Goal: Information Seeking & Learning: Compare options

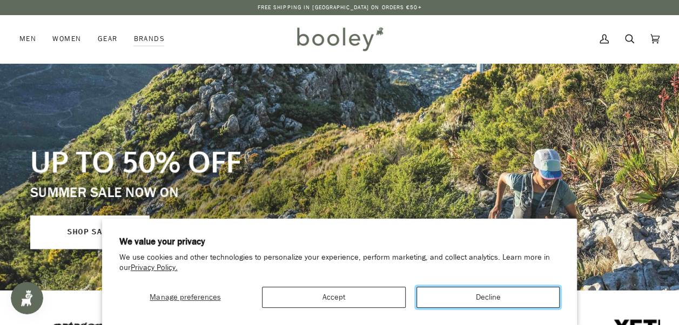
click at [490, 296] on button "Decline" at bounding box center [488, 297] width 144 height 21
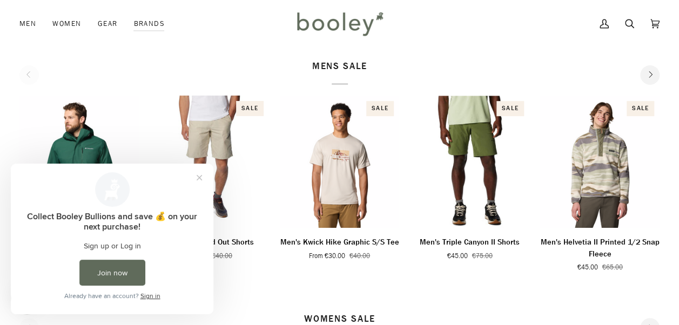
scroll to position [540, 0]
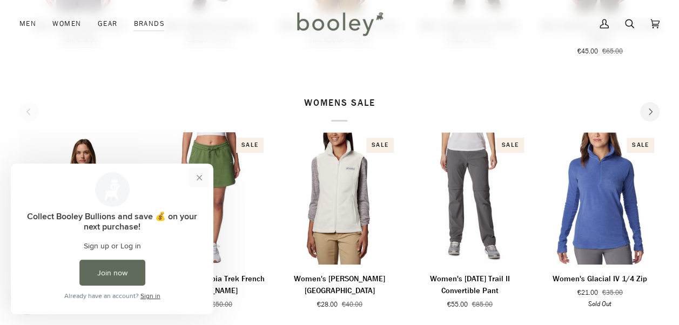
click at [200, 176] on button "Close prompt" at bounding box center [199, 177] width 19 height 19
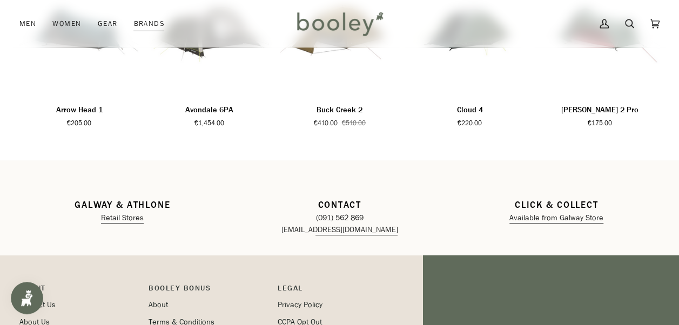
scroll to position [1620, 0]
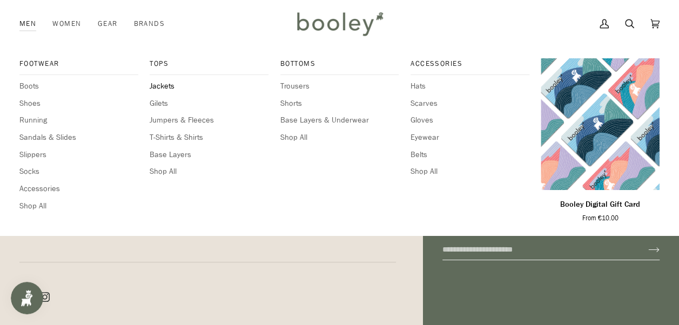
click at [152, 90] on span "Jackets" at bounding box center [209, 86] width 119 height 12
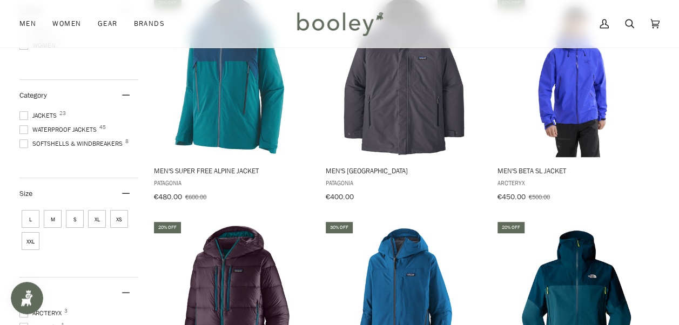
scroll to position [162, 0]
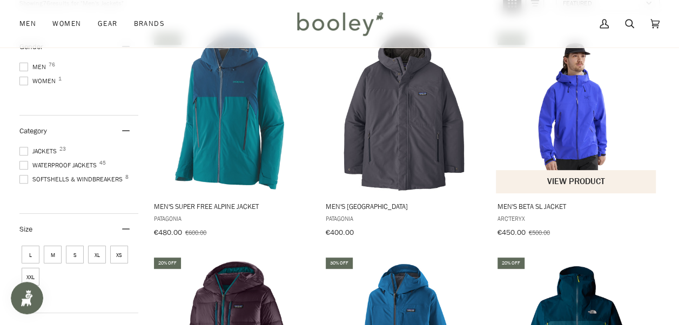
click at [545, 109] on img "Men's Beta SL Jacket" at bounding box center [576, 111] width 161 height 161
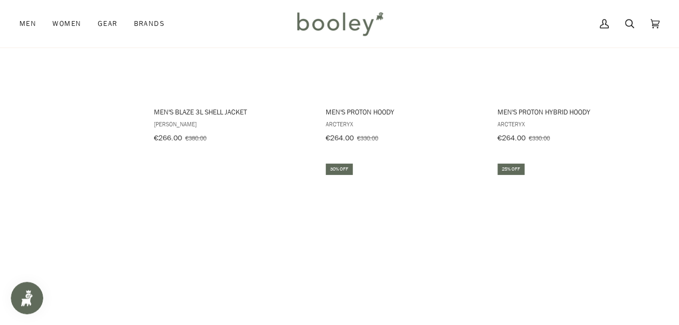
scroll to position [1134, 0]
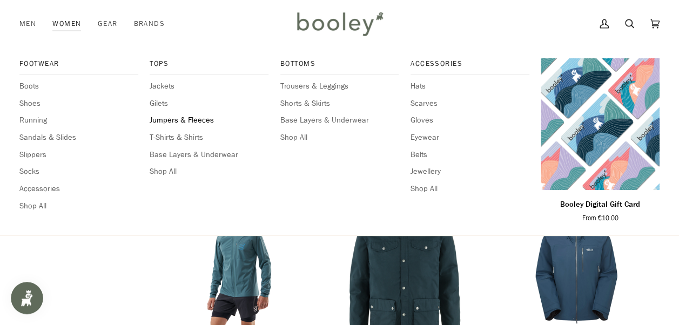
click at [180, 121] on span "Jumpers & Fleeces" at bounding box center [209, 120] width 119 height 12
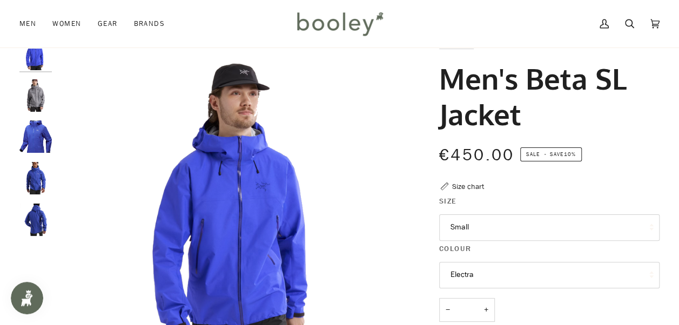
scroll to position [54, 0]
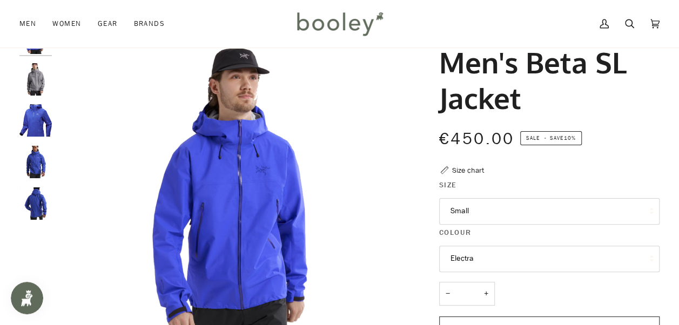
click at [618, 259] on button "Electra" at bounding box center [549, 259] width 220 height 26
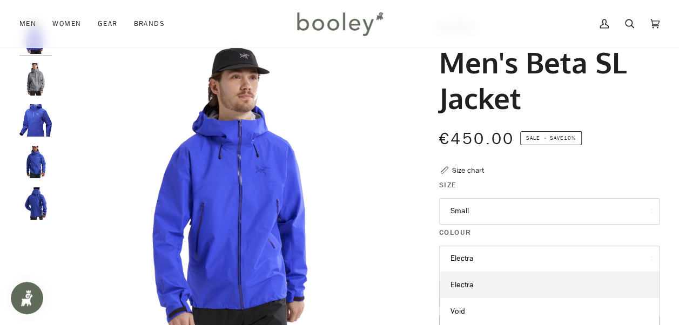
scroll to position [108, 0]
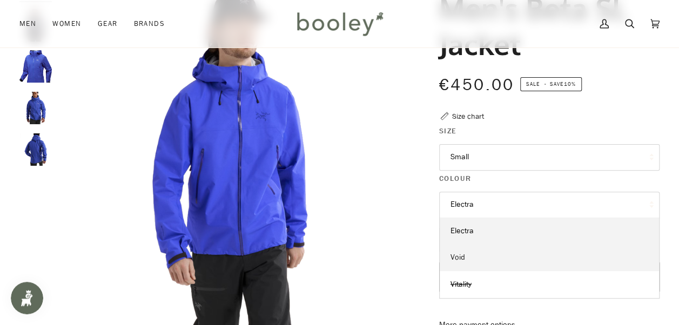
click at [482, 249] on link "Void" at bounding box center [549, 257] width 219 height 27
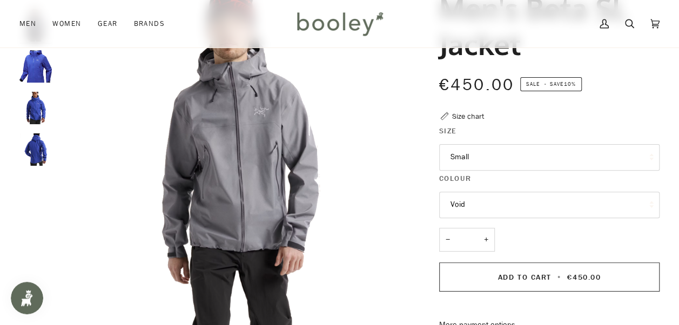
click at [520, 200] on button "Void" at bounding box center [549, 205] width 220 height 26
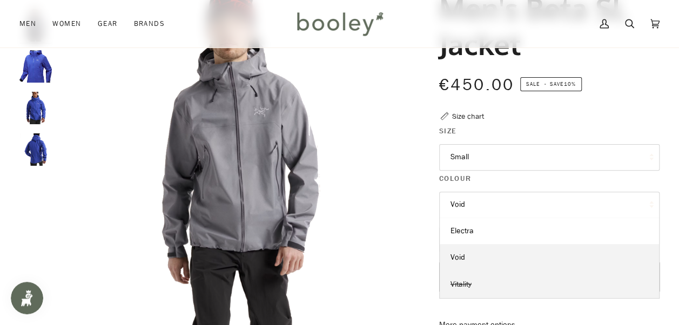
click at [477, 282] on link "Vitality" at bounding box center [549, 284] width 219 height 27
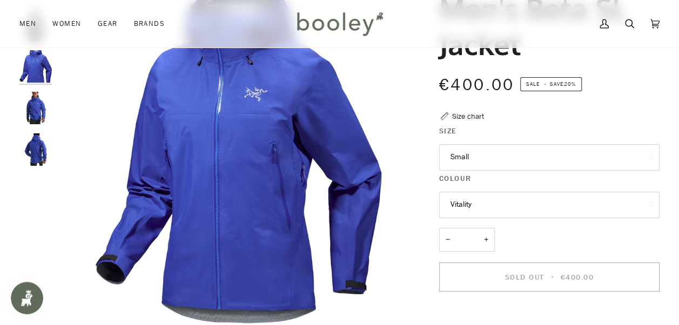
click at [497, 200] on button "Vitality" at bounding box center [549, 205] width 220 height 26
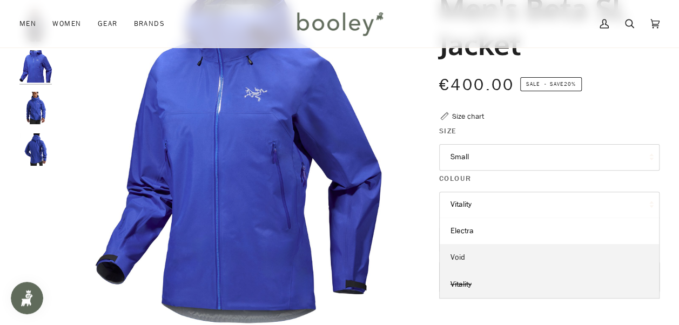
click at [468, 251] on link "Void" at bounding box center [549, 257] width 219 height 27
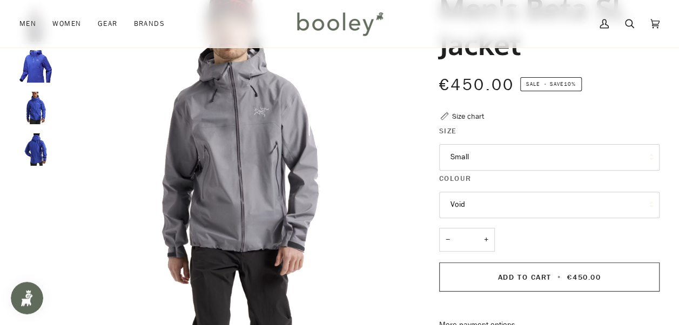
click at [502, 198] on button "Void" at bounding box center [549, 205] width 220 height 26
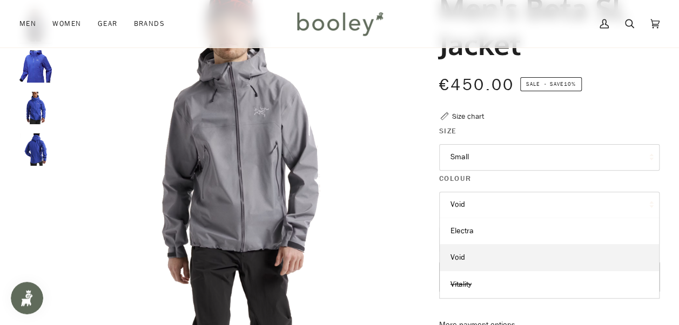
click at [492, 215] on button "Void" at bounding box center [549, 205] width 220 height 26
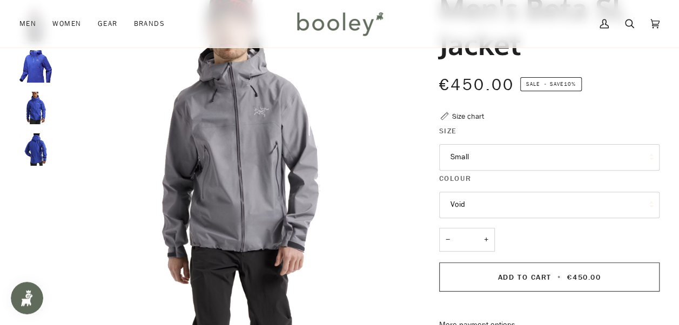
click at [491, 211] on button "Void" at bounding box center [549, 205] width 220 height 26
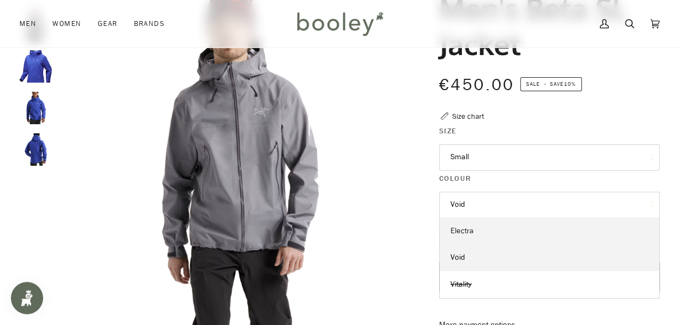
click at [485, 229] on link "Electra" at bounding box center [549, 231] width 219 height 27
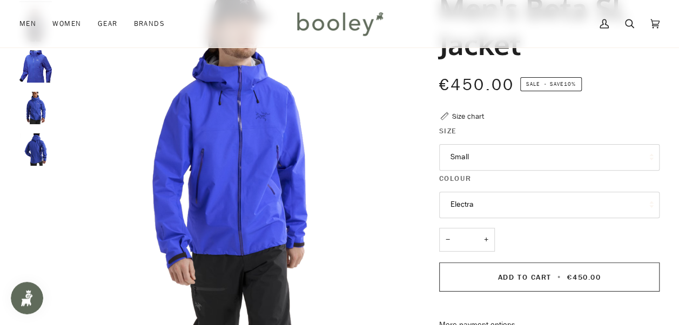
click at [562, 202] on button "Electra" at bounding box center [549, 205] width 220 height 26
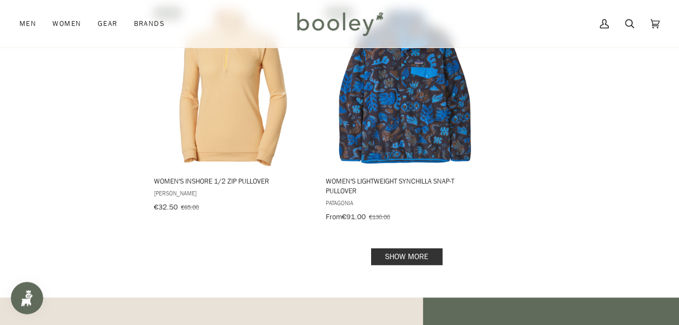
scroll to position [1458, 0]
